Goal: Navigation & Orientation: Find specific page/section

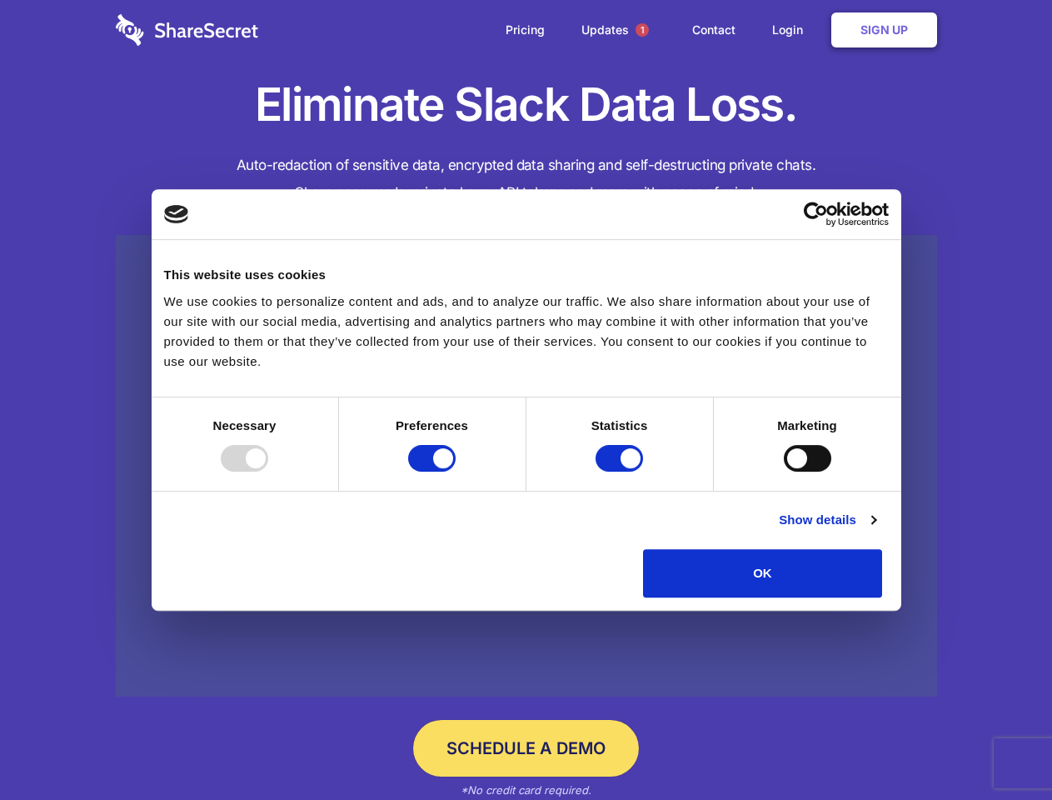
click at [268, 471] on div at bounding box center [244, 458] width 47 height 27
click at [456, 471] on input "Preferences" at bounding box center [431, 458] width 47 height 27
checkbox input "false"
click at [621, 471] on input "Statistics" at bounding box center [619, 458] width 47 height 27
checkbox input "false"
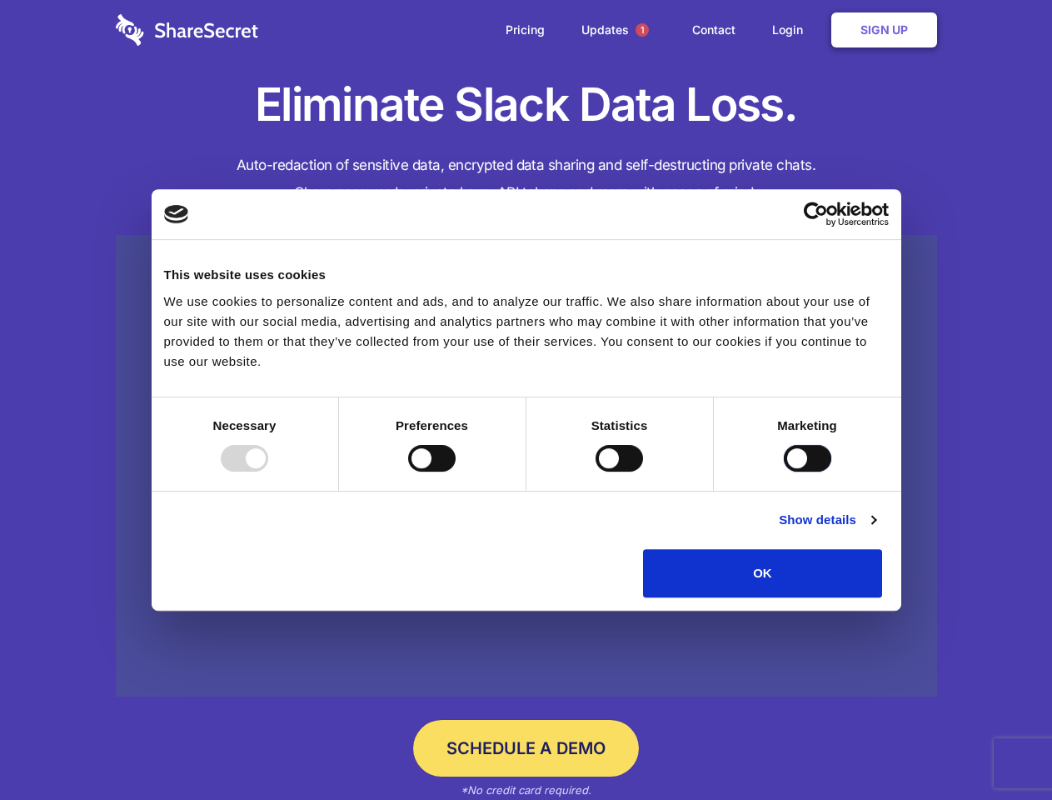
click at [784, 471] on input "Marketing" at bounding box center [807, 458] width 47 height 27
checkbox input "true"
click at [875, 530] on link "Show details" at bounding box center [827, 520] width 97 height 20
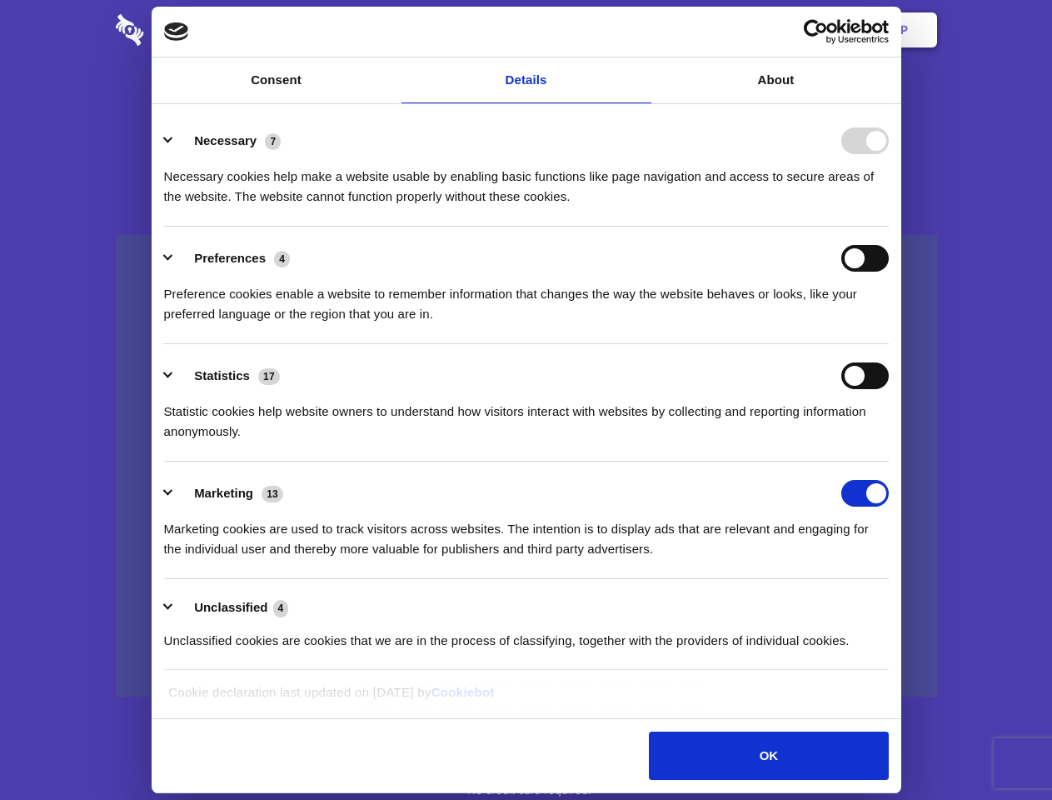
click at [889, 227] on li "Necessary 7 Necessary cookies help make a website usable by enabling basic func…" at bounding box center [526, 167] width 725 height 117
click at [641, 30] on span "1" at bounding box center [642, 29] width 13 height 13
